Goal: Transaction & Acquisition: Obtain resource

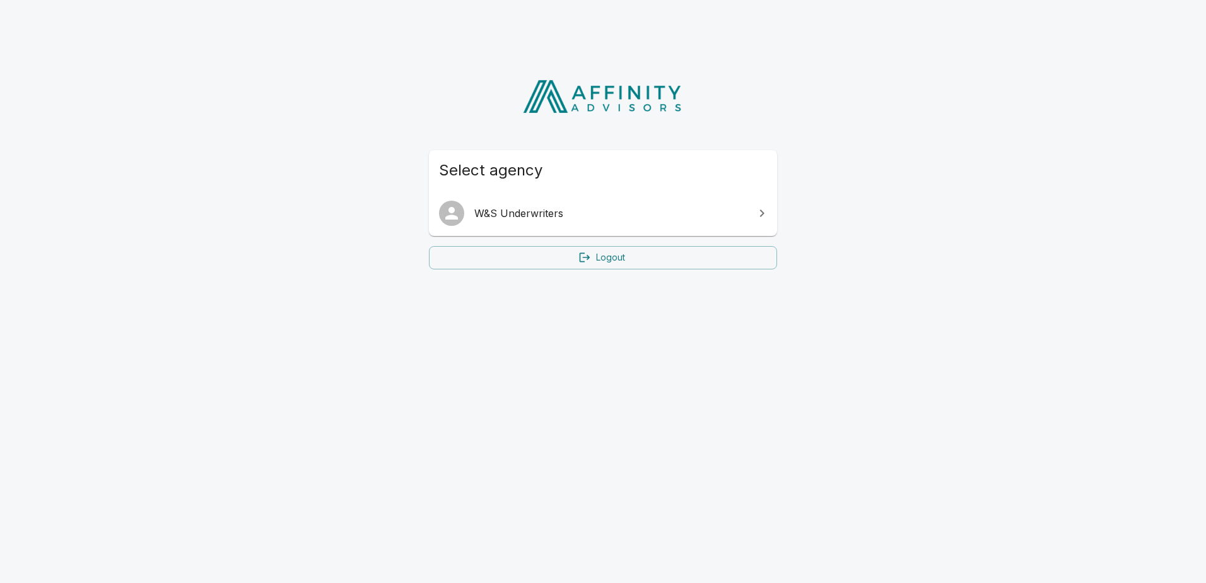
click at [595, 222] on link "W&S Underwriters" at bounding box center [603, 213] width 348 height 35
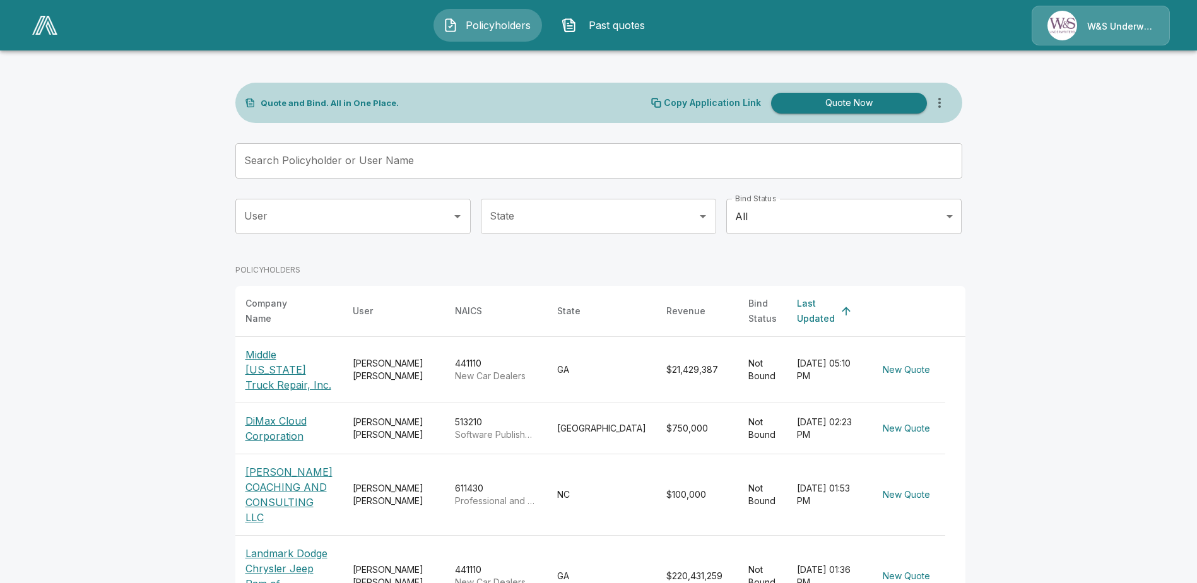
click at [505, 33] on button "Policyholders" at bounding box center [487, 25] width 109 height 33
click at [502, 28] on span "Policyholders" at bounding box center [497, 25] width 69 height 15
click at [839, 105] on button "Quote Now" at bounding box center [849, 103] width 156 height 21
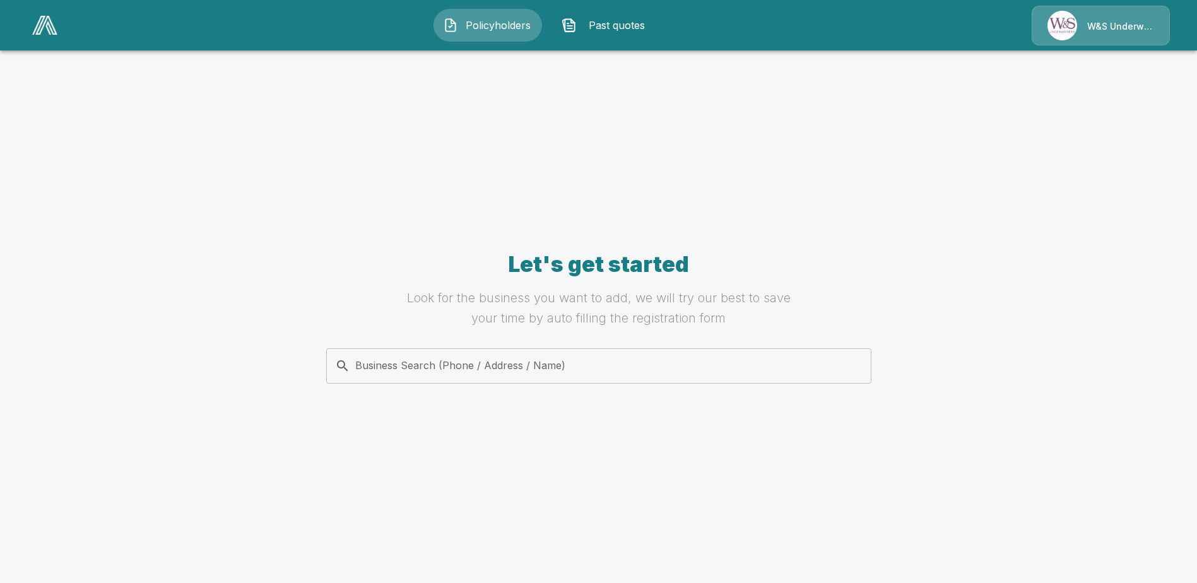
click at [558, 375] on input "Business Search (Phone / Address / Name)" at bounding box center [596, 366] width 529 height 24
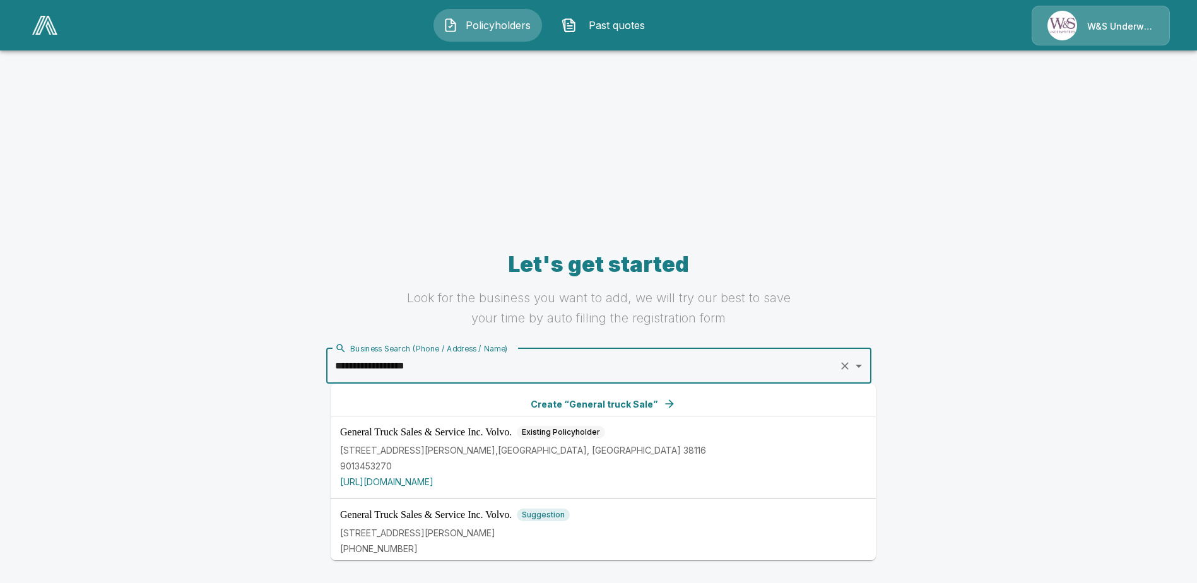
type input "**********"
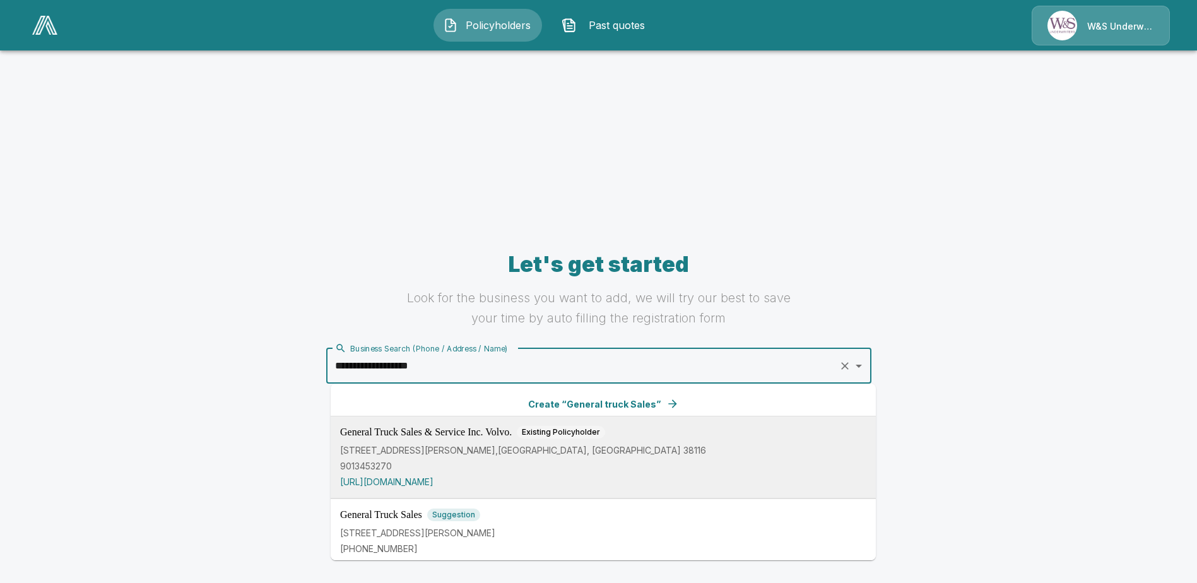
click at [424, 451] on p "[STREET_ADDRESS][PERSON_NAME]" at bounding box center [603, 449] width 526 height 13
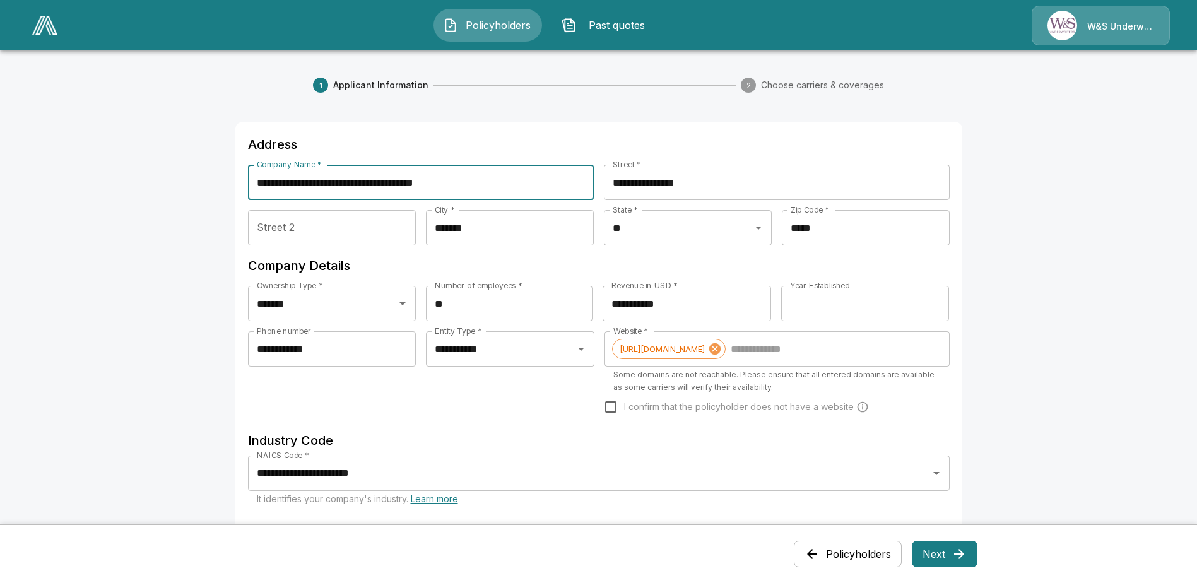
click at [466, 186] on input "**********" at bounding box center [421, 182] width 346 height 35
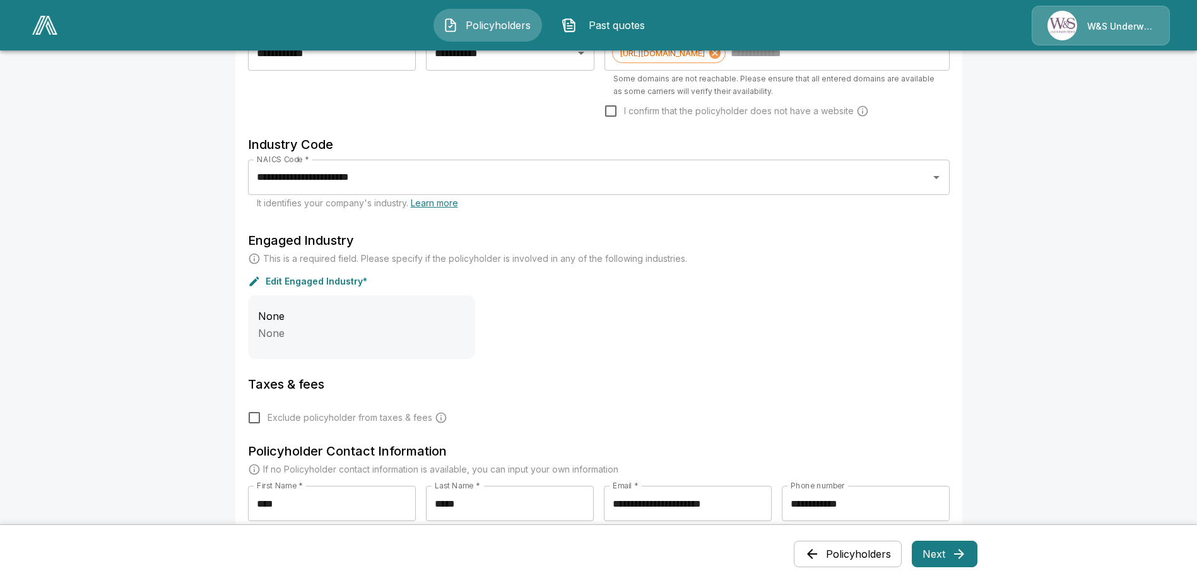
scroll to position [315, 0]
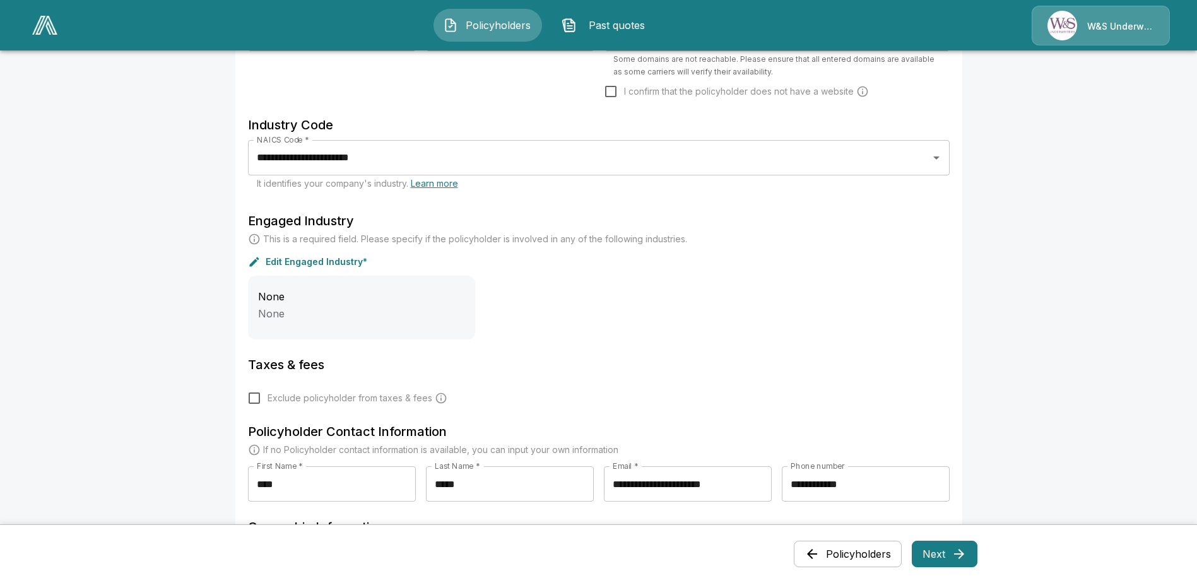
type input "**********"
click at [266, 261] on div "Edit Engaged Industry*" at bounding box center [598, 261] width 701 height 13
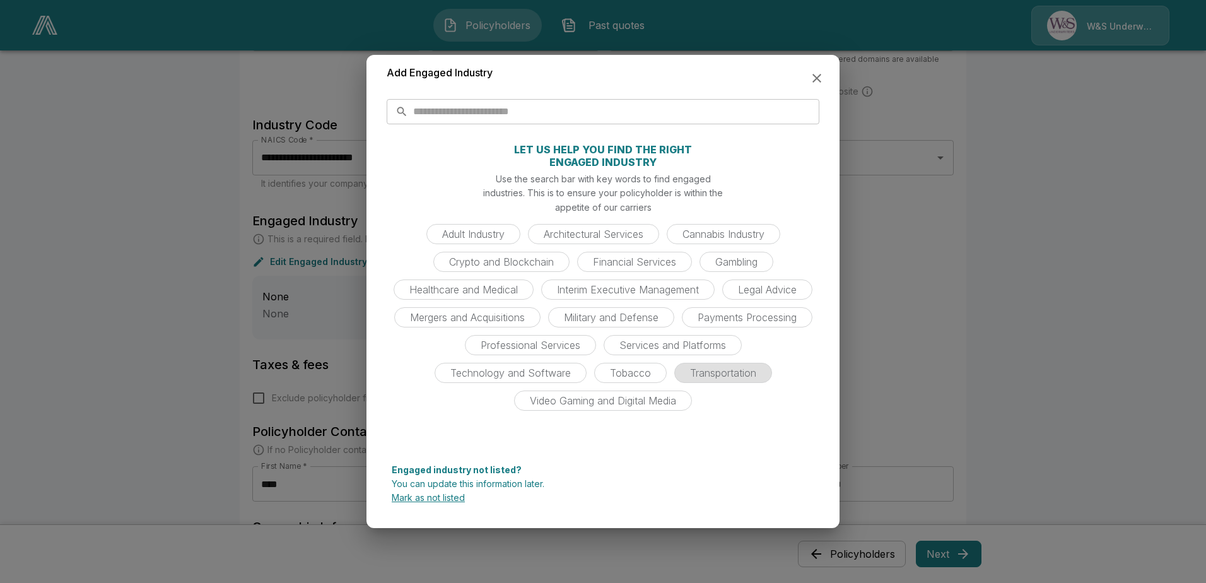
click at [702, 375] on span "Transportation" at bounding box center [723, 373] width 81 height 13
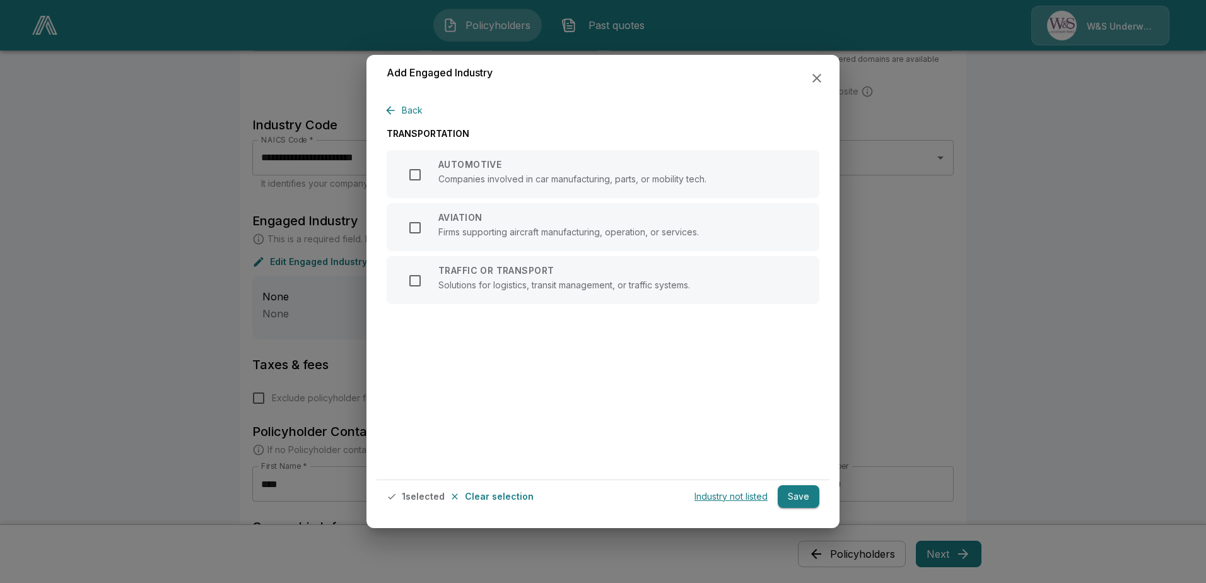
click at [394, 107] on icon "button" at bounding box center [390, 110] width 13 height 13
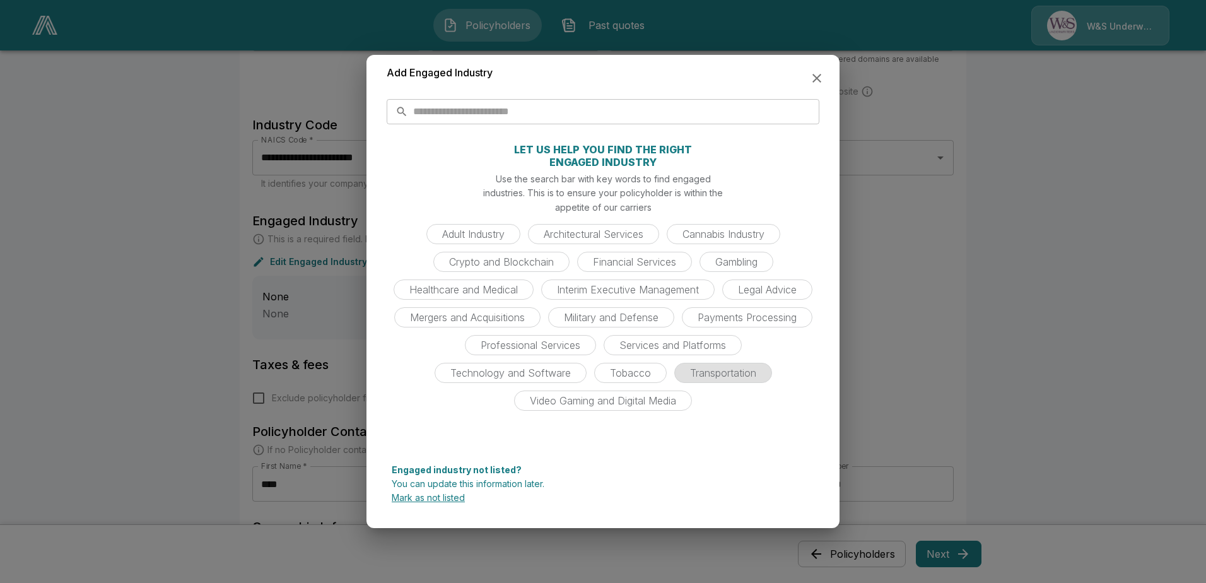
click at [686, 368] on span "Transportation" at bounding box center [723, 373] width 81 height 13
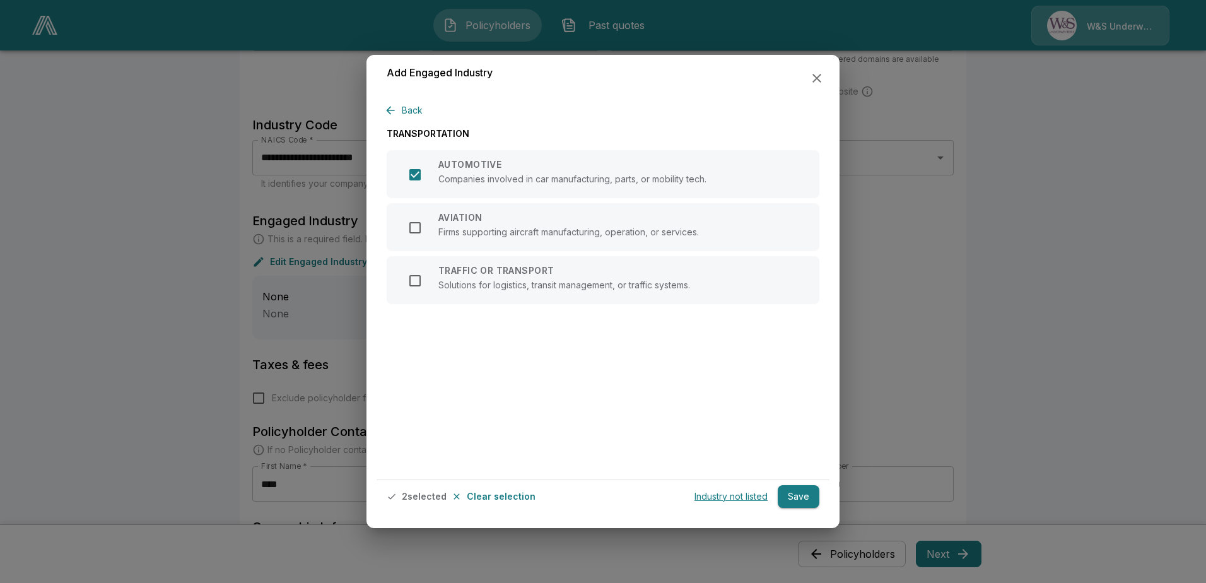
click at [811, 488] on button "Save" at bounding box center [799, 496] width 42 height 23
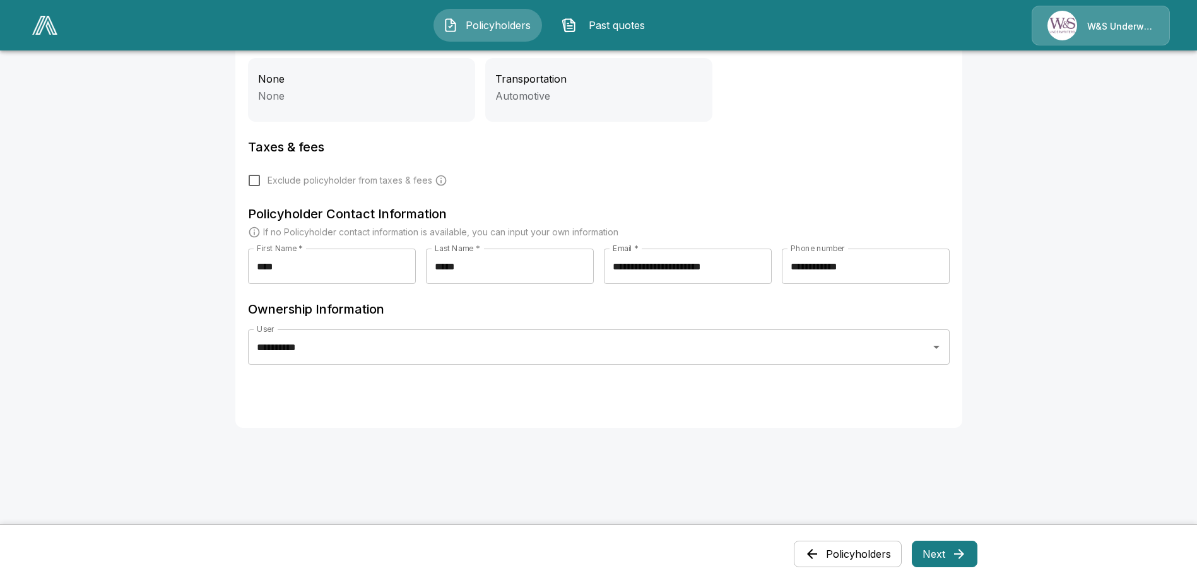
scroll to position [536, 0]
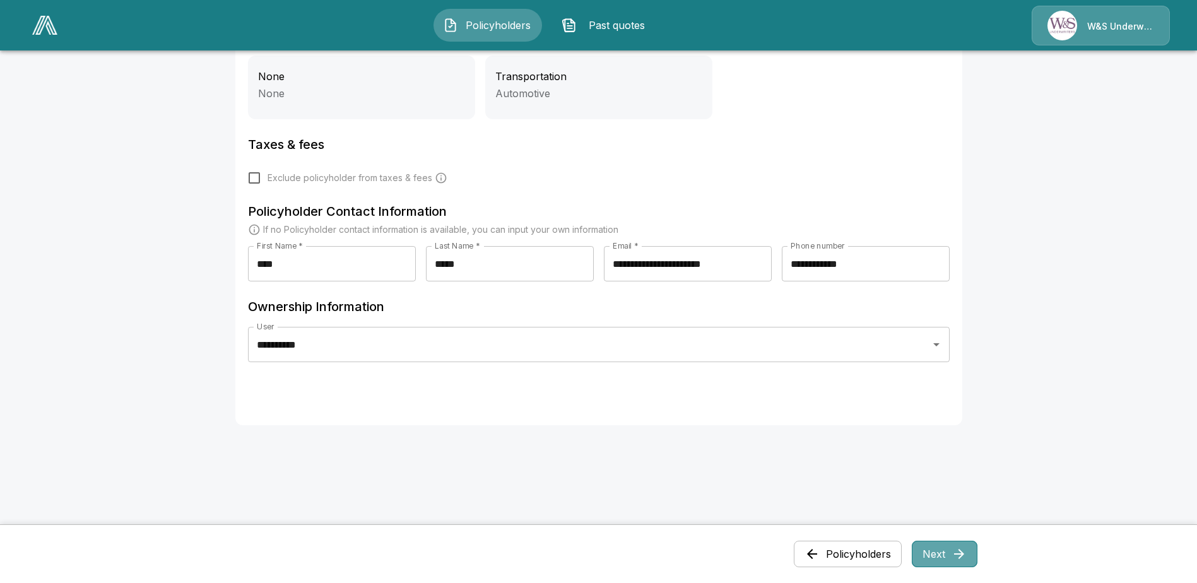
click at [956, 556] on icon "button" at bounding box center [958, 553] width 15 height 15
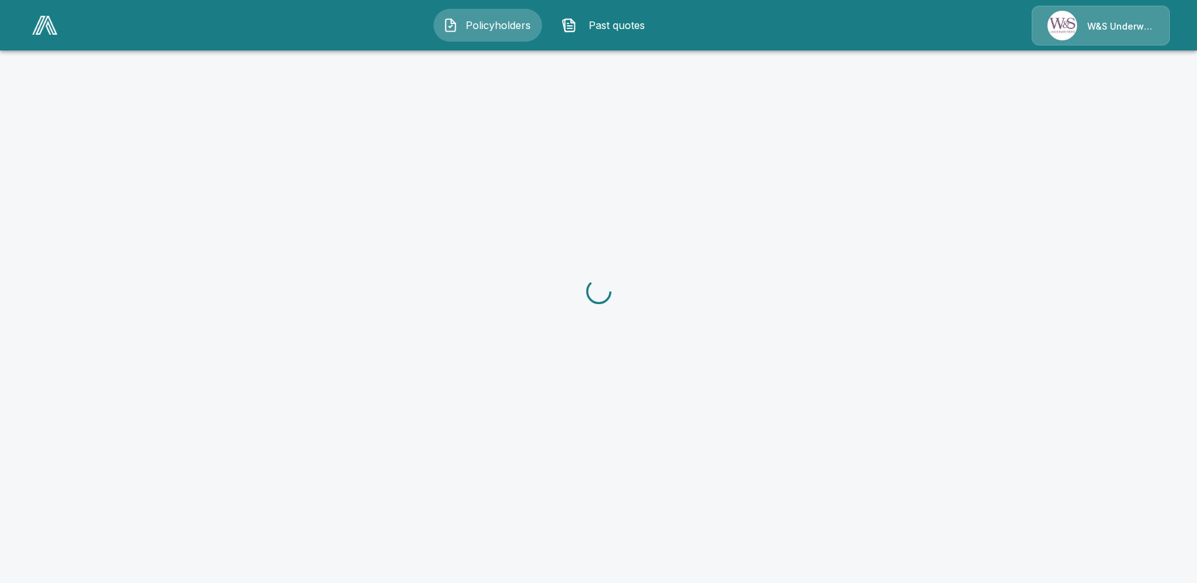
scroll to position [0, 0]
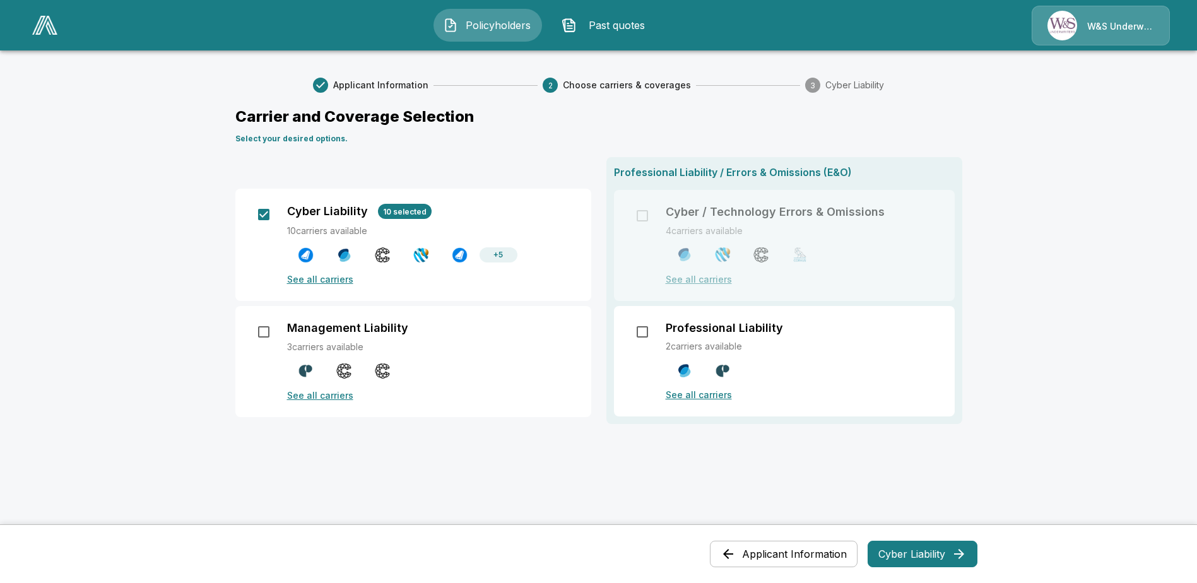
click at [907, 560] on button "Cyber Liability" at bounding box center [922, 554] width 110 height 26
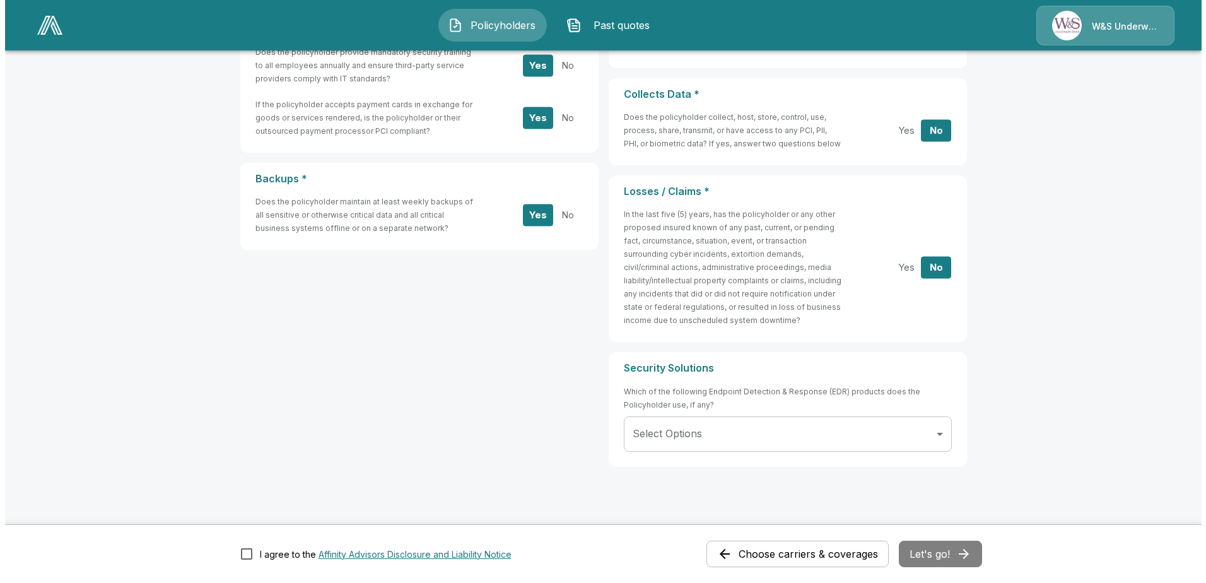
scroll to position [525, 0]
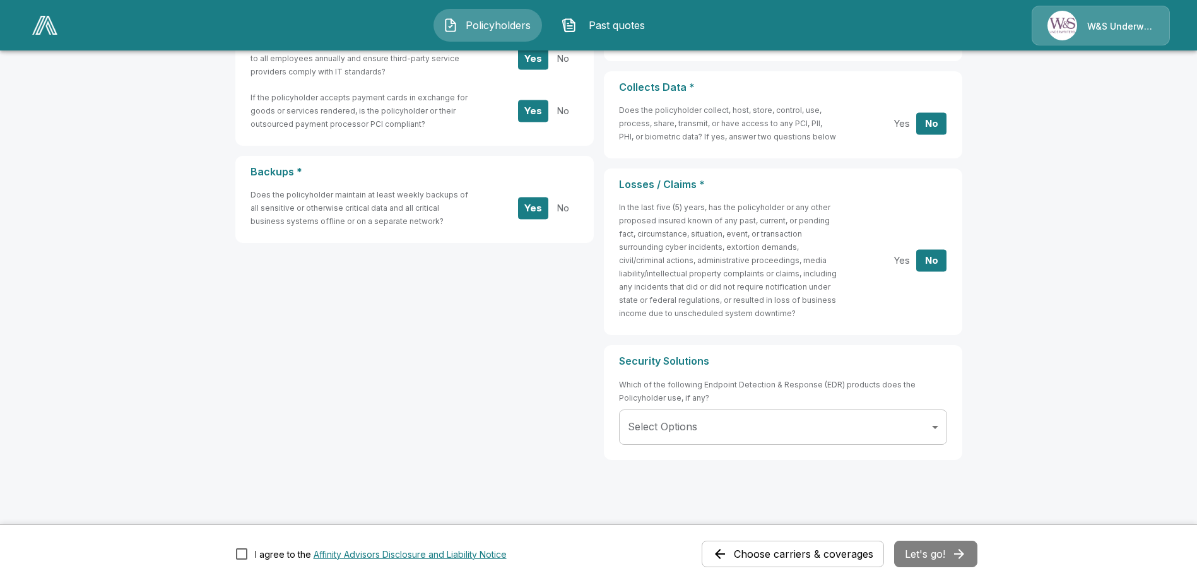
click at [944, 430] on body "**********" at bounding box center [598, 36] width 1197 height 1122
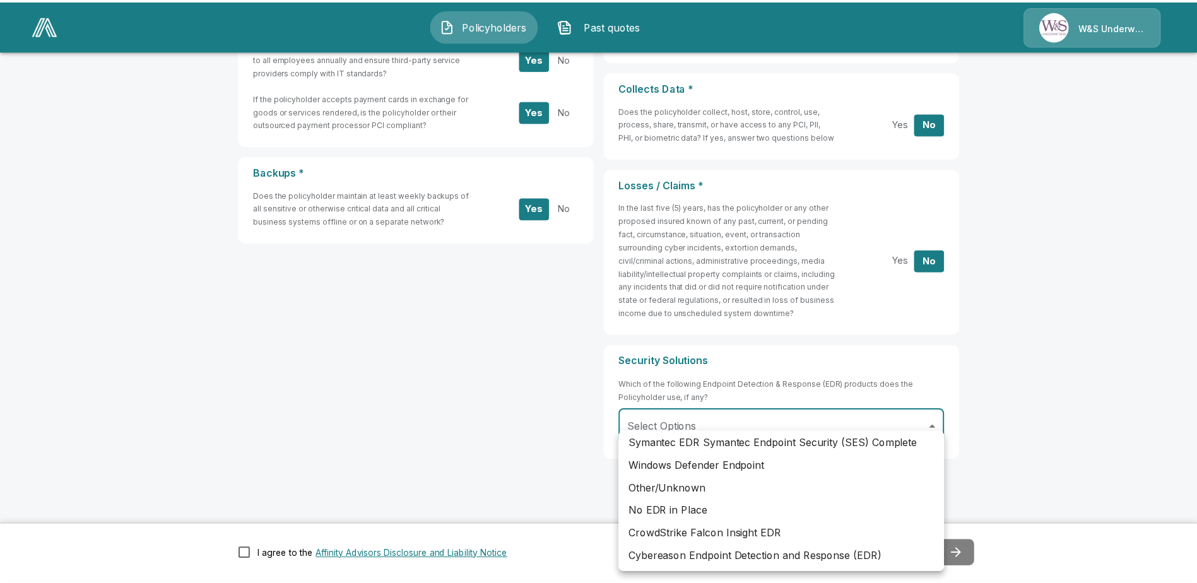
scroll to position [379, 0]
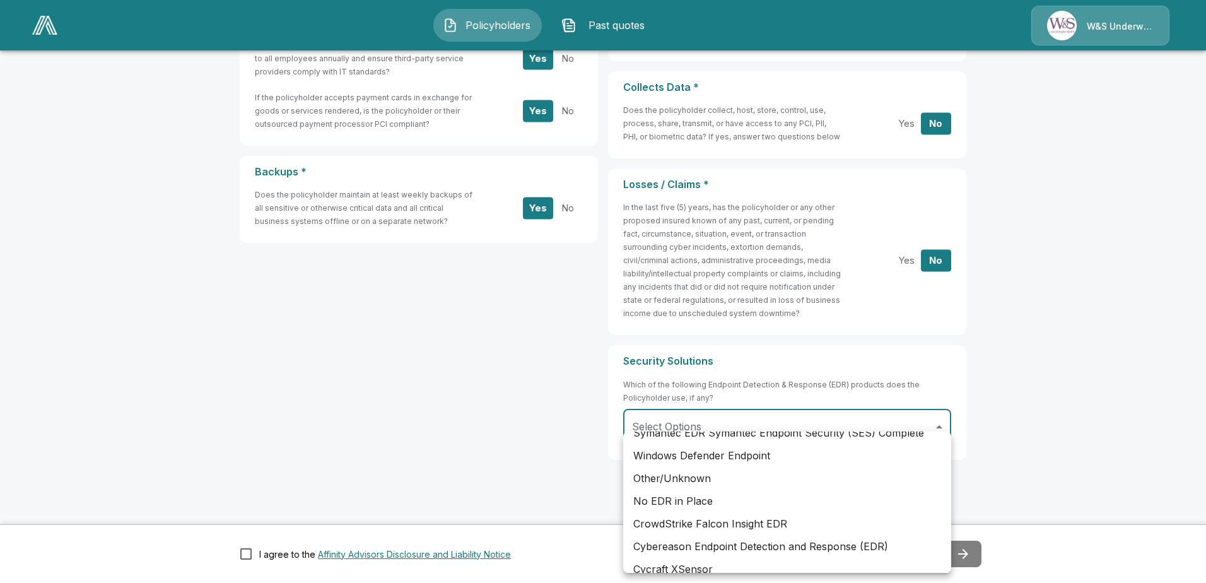
click at [691, 476] on li "Other/Unknown" at bounding box center [787, 478] width 328 height 23
type input "**********"
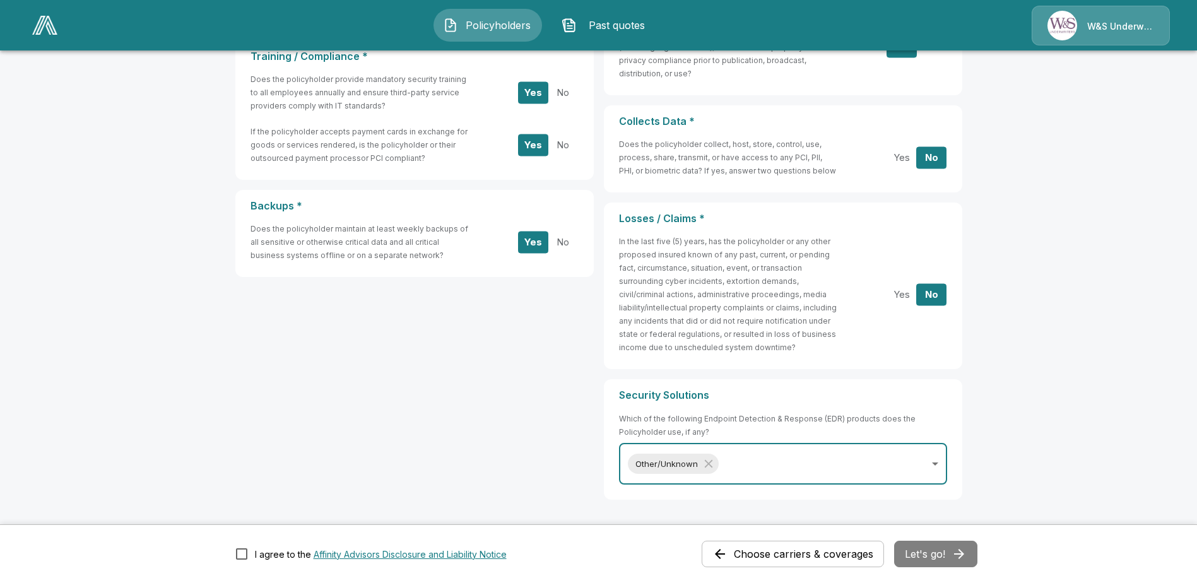
scroll to position [531, 0]
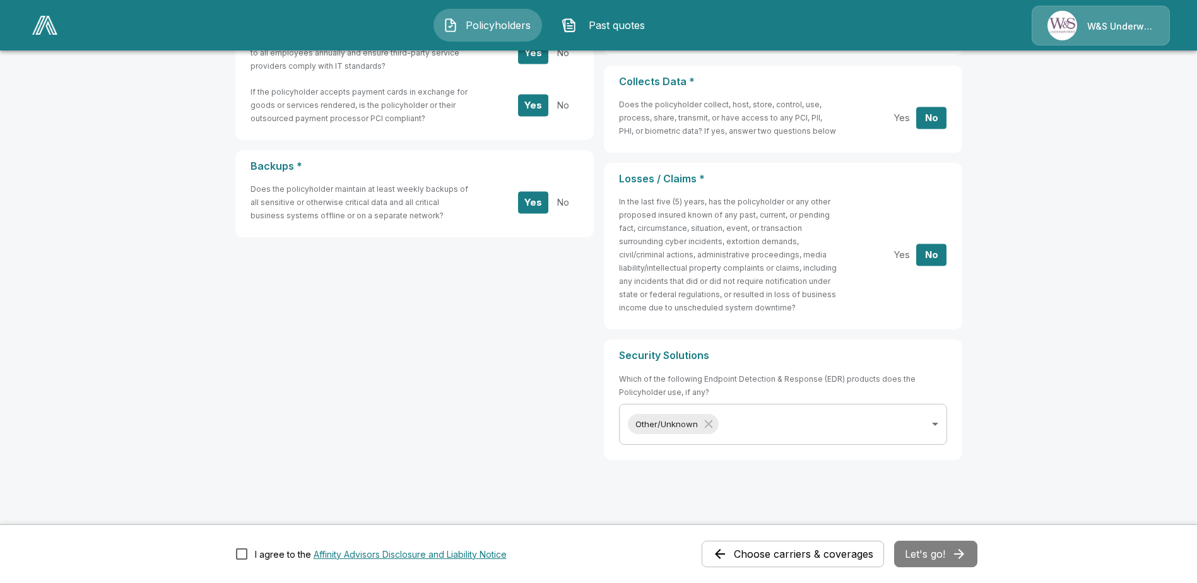
click at [950, 551] on div "Choose carriers & coverages Let's go!" at bounding box center [839, 554] width 276 height 26
click at [941, 556] on button "Let's go!" at bounding box center [935, 554] width 83 height 26
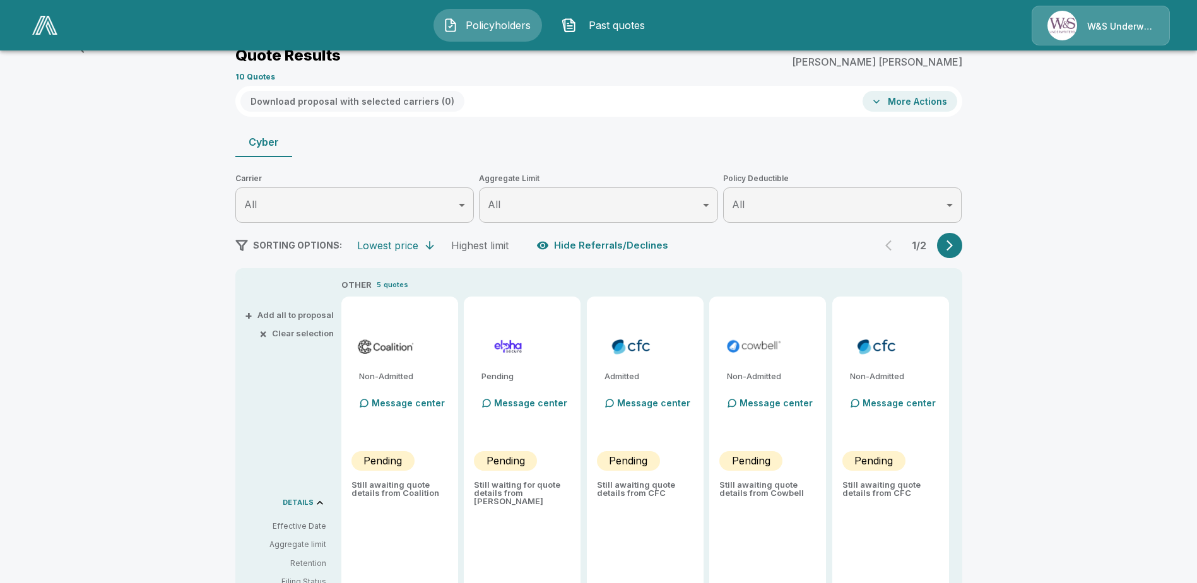
scroll to position [307, 0]
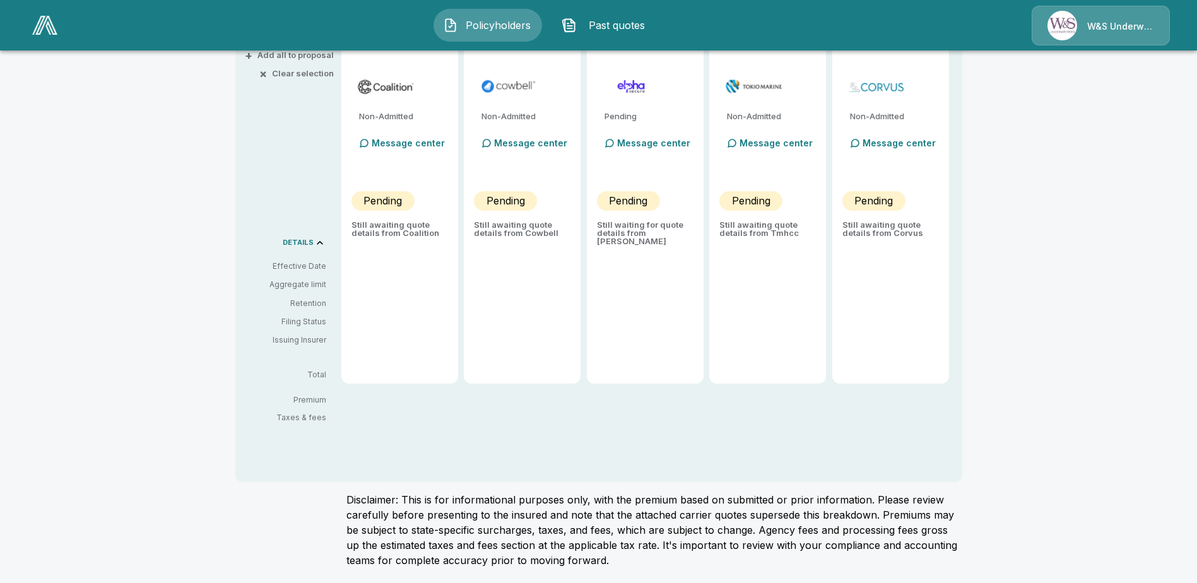
type input "*******"
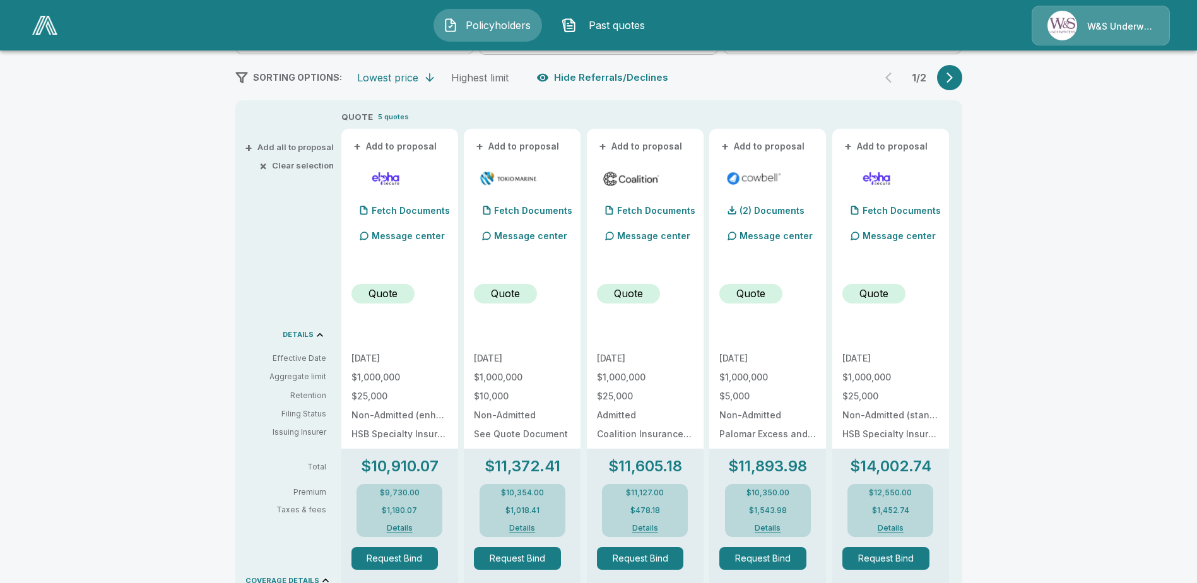
scroll to position [279, 0]
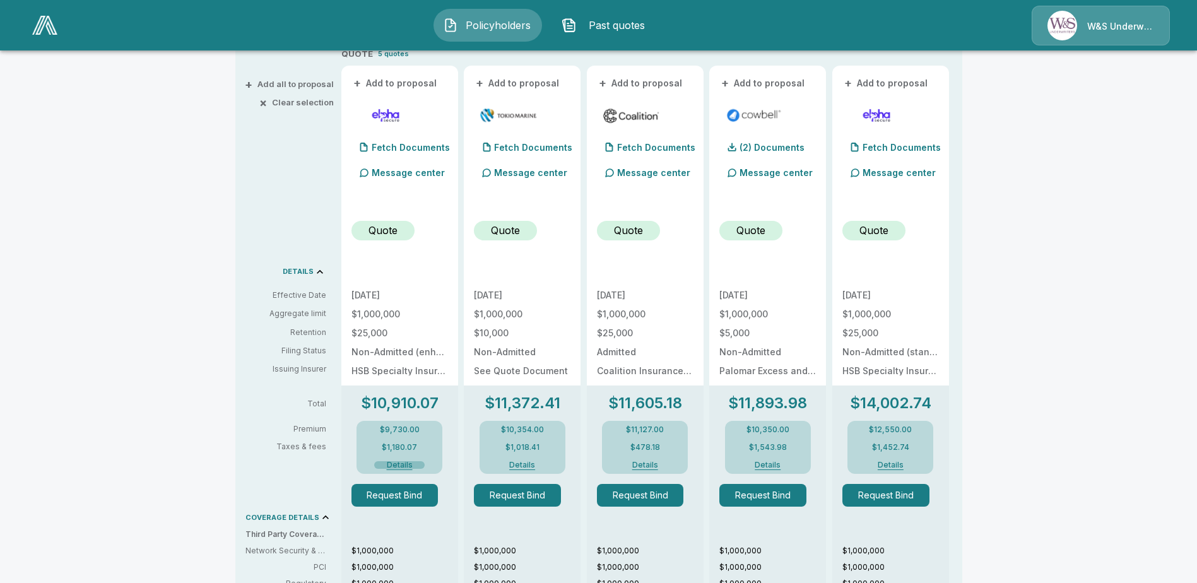
click at [409, 465] on button "Details" at bounding box center [399, 465] width 50 height 8
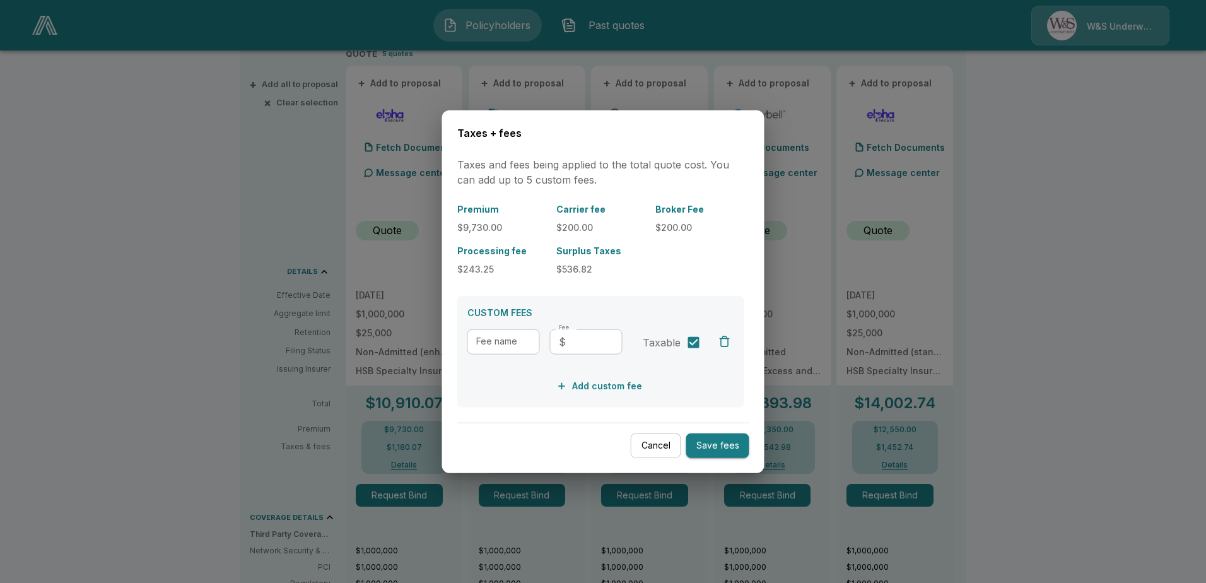
click at [664, 441] on button "Cancel" at bounding box center [656, 445] width 50 height 25
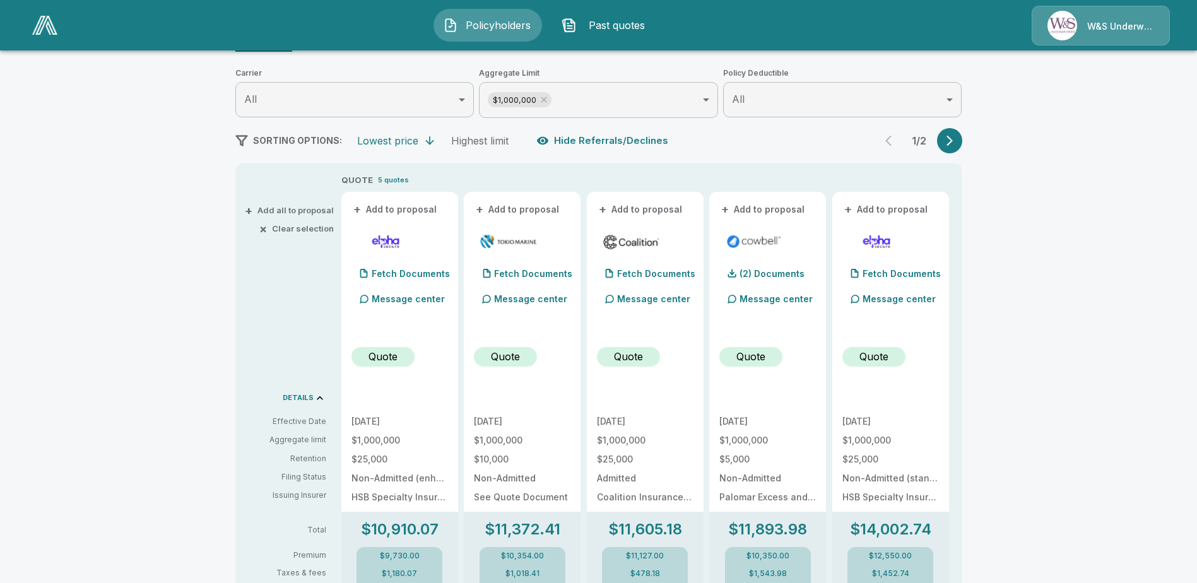
scroll to position [216, 0]
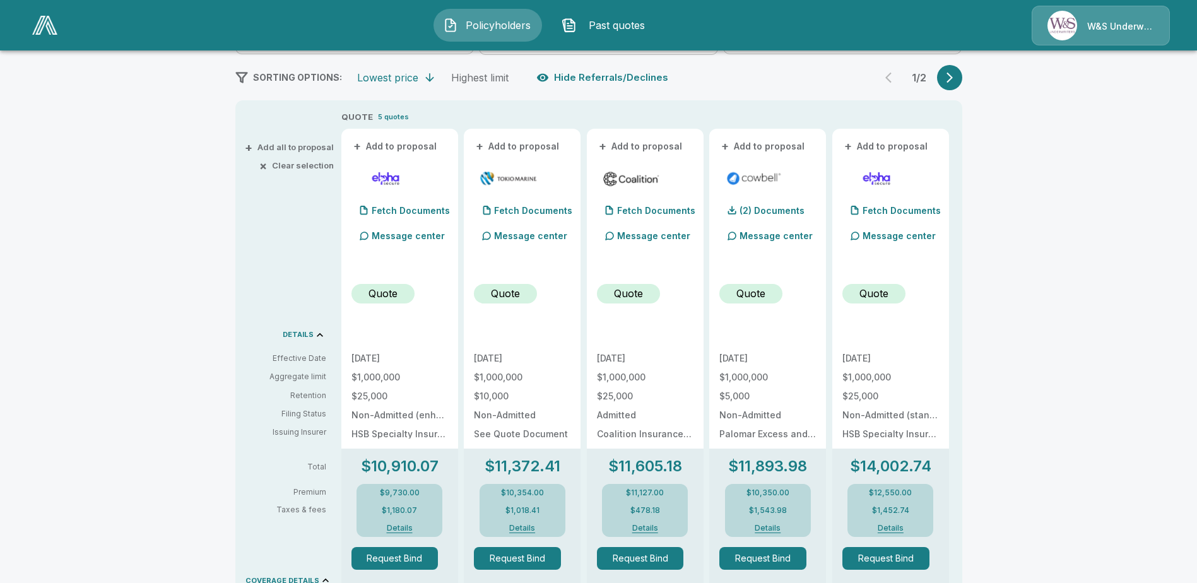
click at [406, 531] on button "Details" at bounding box center [399, 528] width 50 height 8
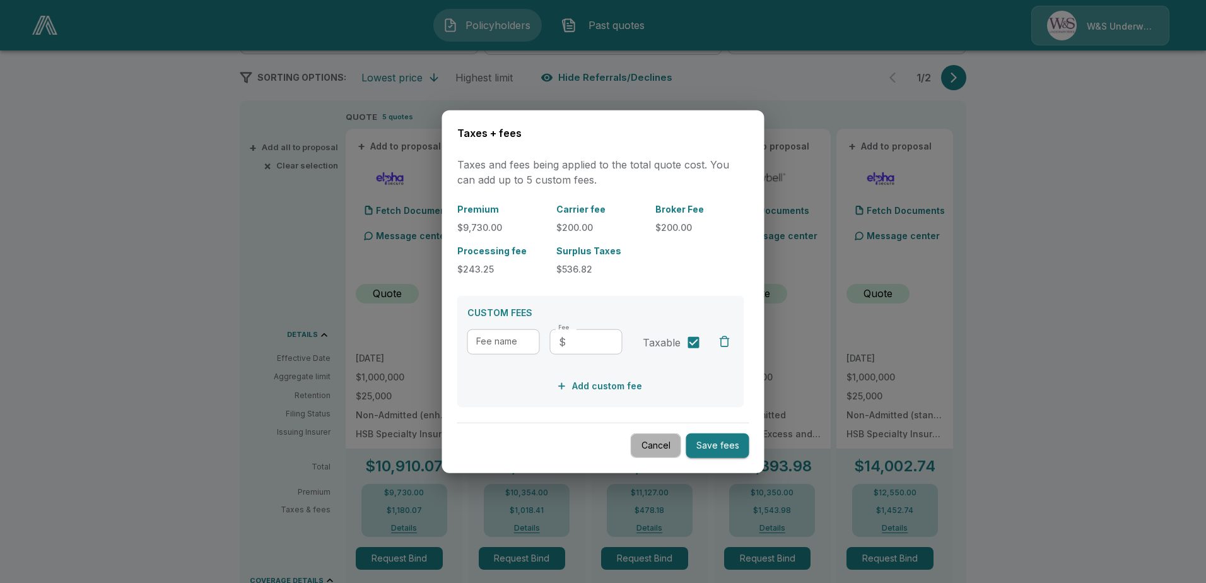
click at [672, 440] on button "Cancel" at bounding box center [656, 445] width 50 height 25
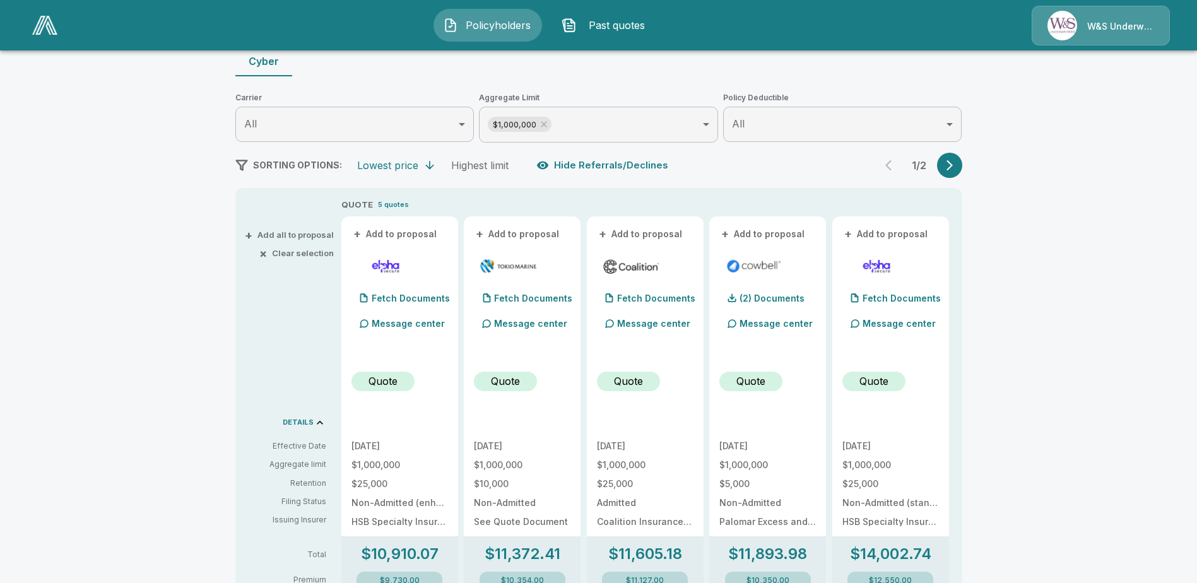
scroll to position [0, 0]
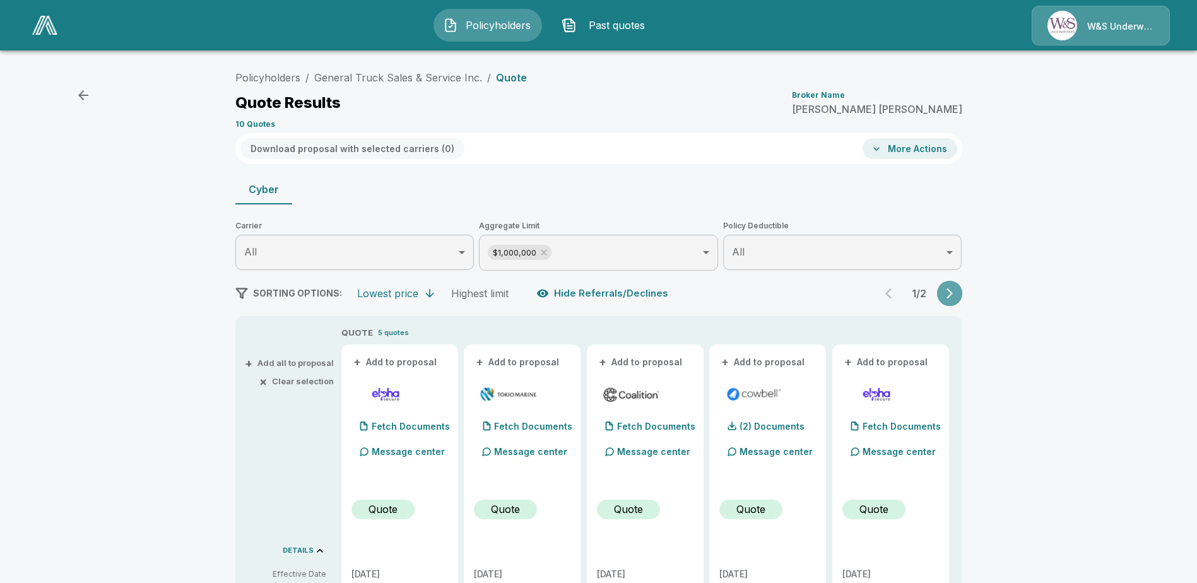
click at [953, 294] on icon "button" at bounding box center [949, 293] width 6 height 11
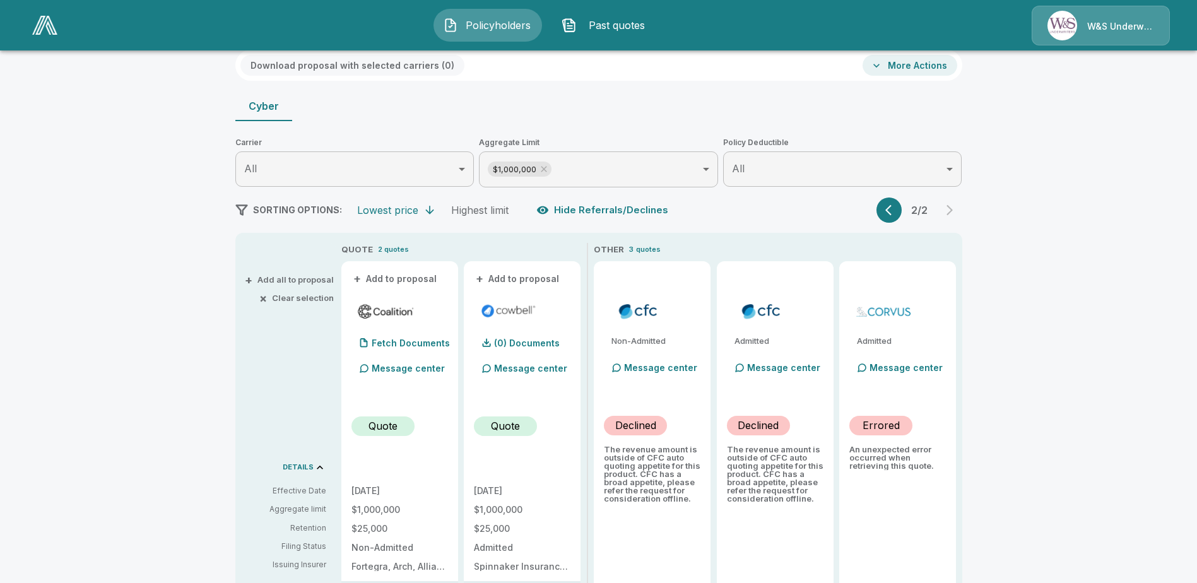
scroll to position [63, 0]
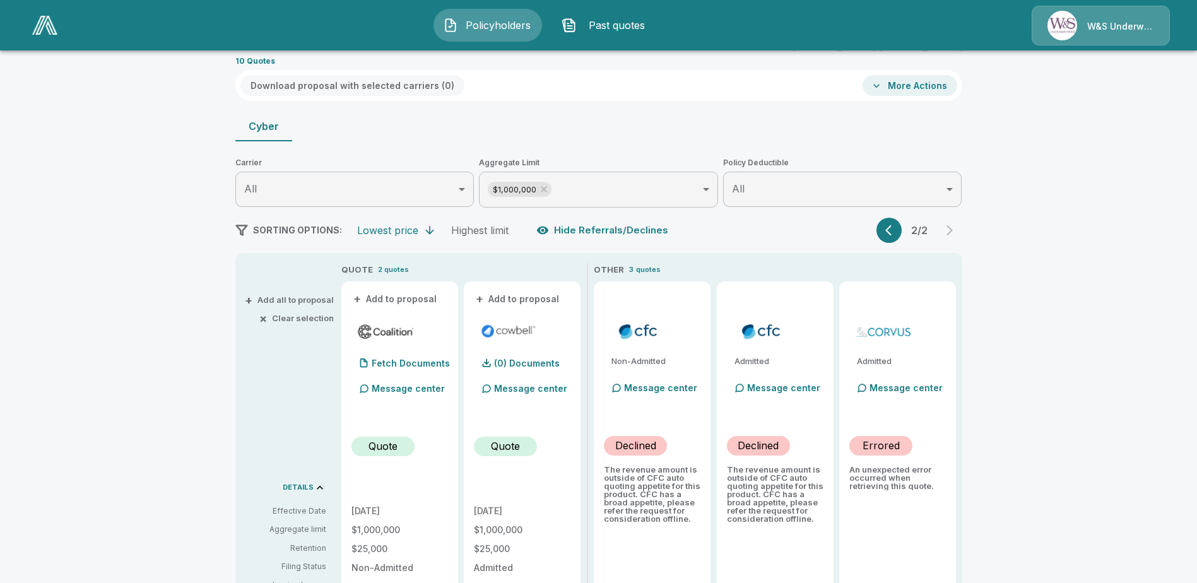
click at [901, 226] on button "button" at bounding box center [888, 230] width 25 height 25
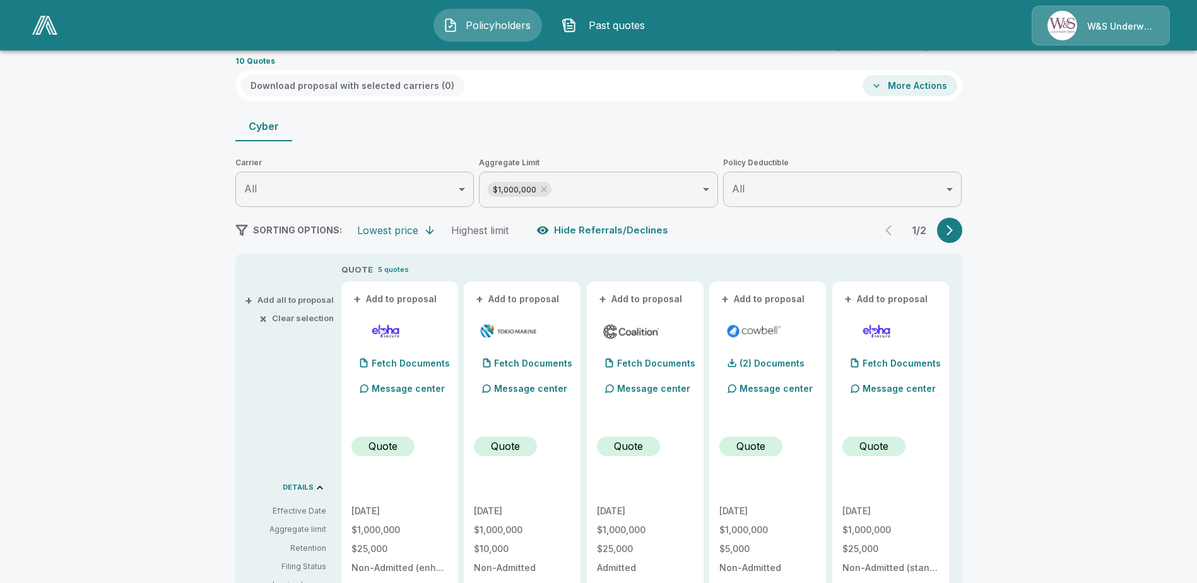
click at [282, 297] on button "+ Add all to proposal" at bounding box center [290, 300] width 86 height 8
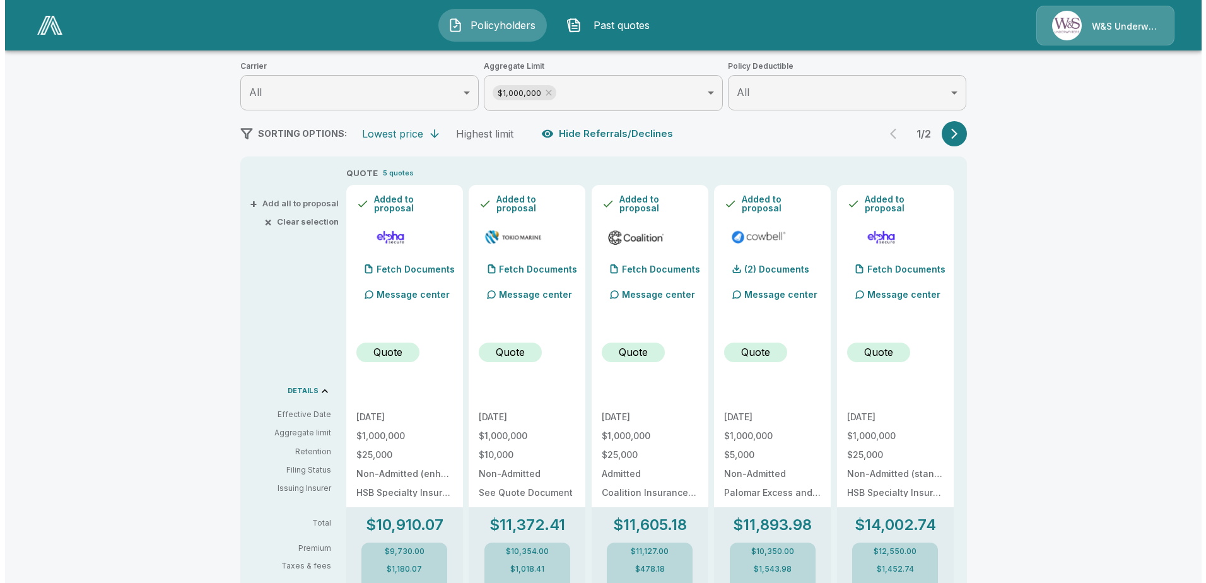
scroll to position [0, 0]
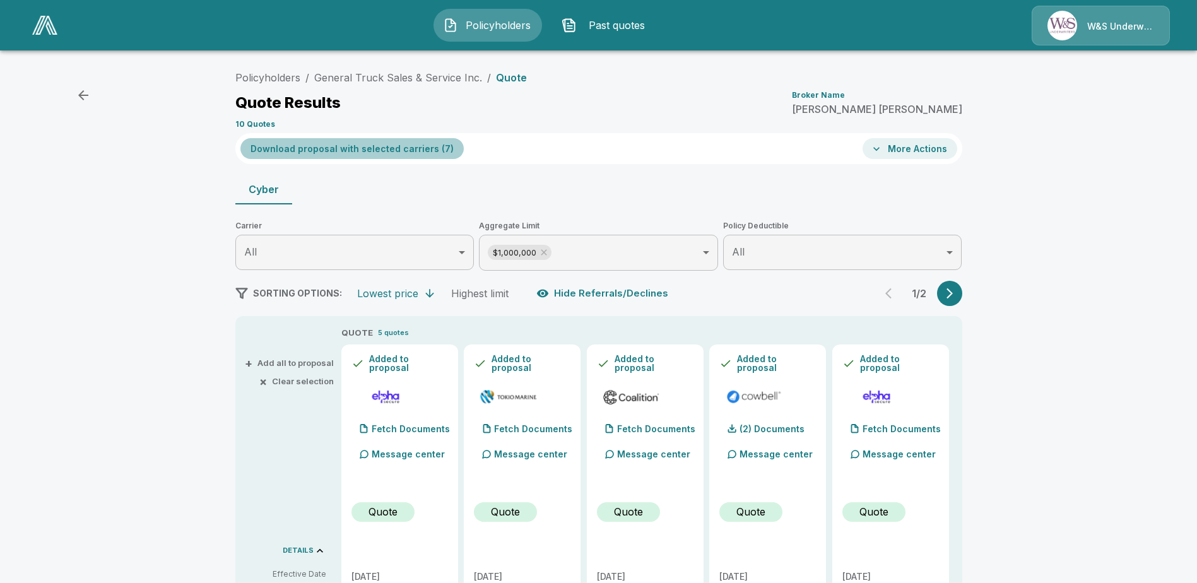
click at [389, 146] on button "Download proposal with selected carriers ( 7 )" at bounding box center [351, 148] width 223 height 21
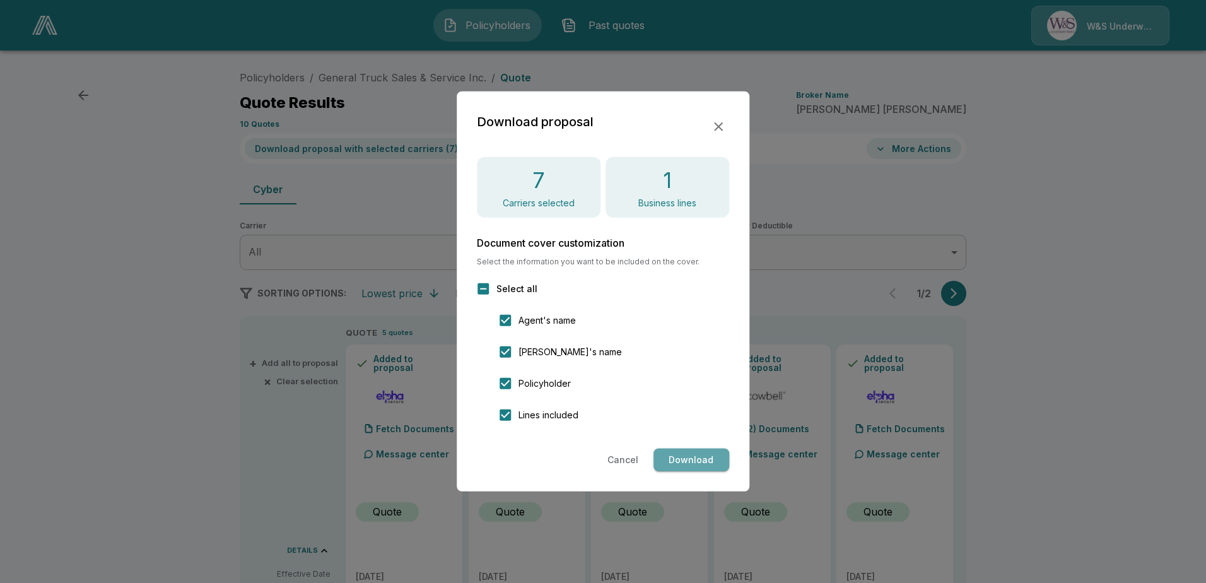
click at [667, 455] on button "Download" at bounding box center [692, 460] width 76 height 23
